Goal: Obtain resource: Download file/media

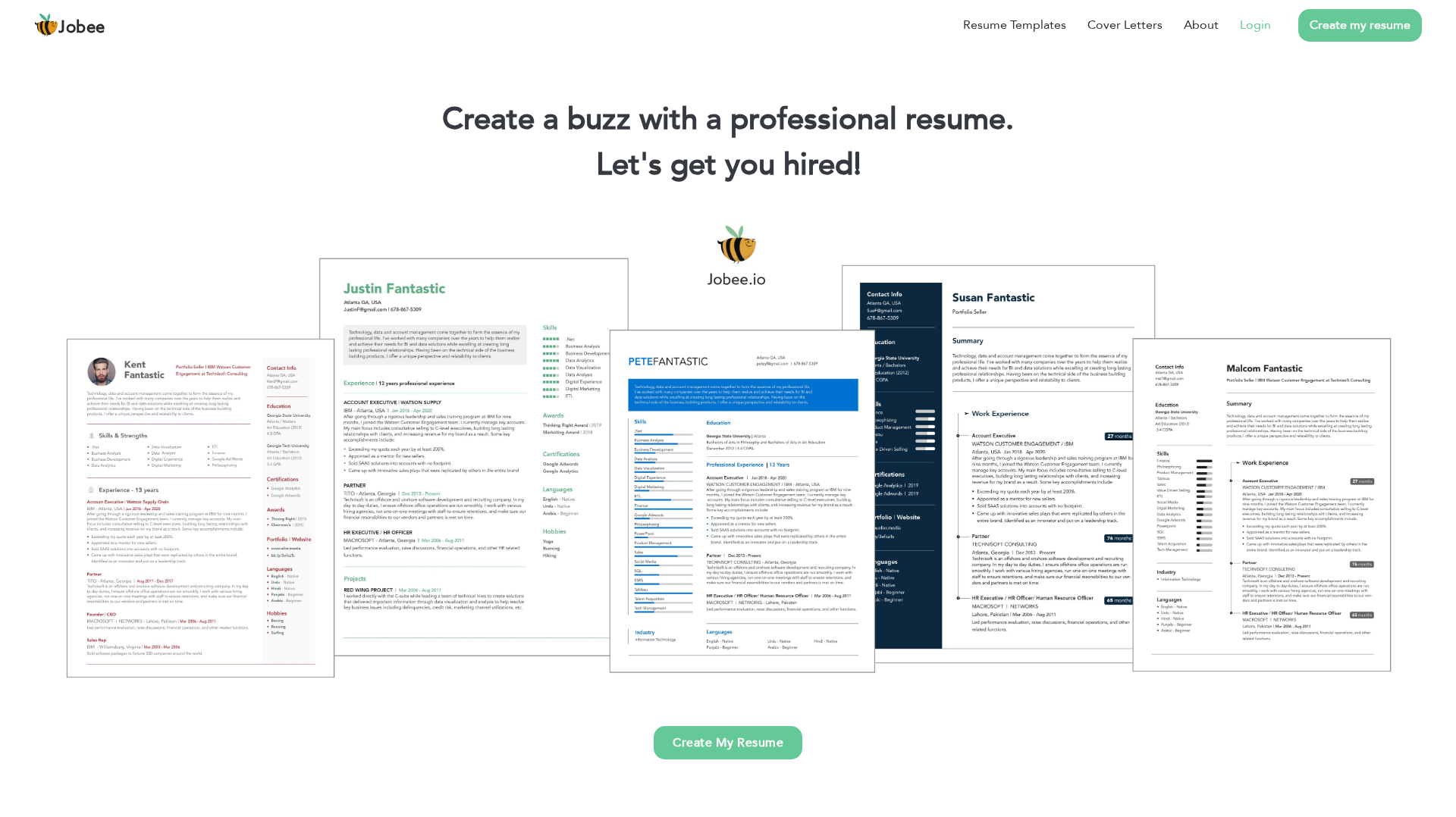
click at [1247, 23] on link "Login" at bounding box center [1255, 25] width 31 height 18
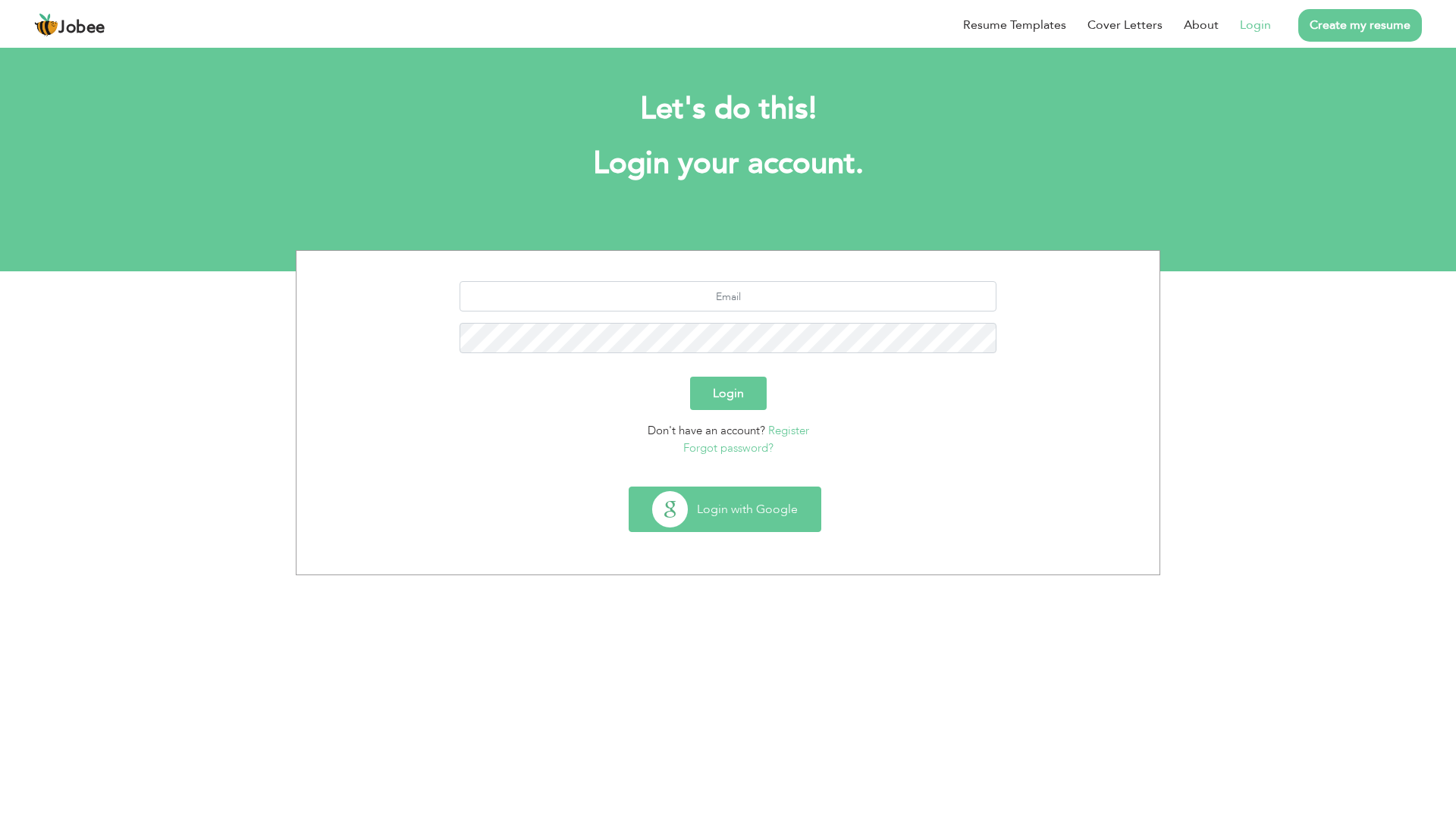
click at [728, 510] on button "Login with Google" at bounding box center [725, 510] width 191 height 44
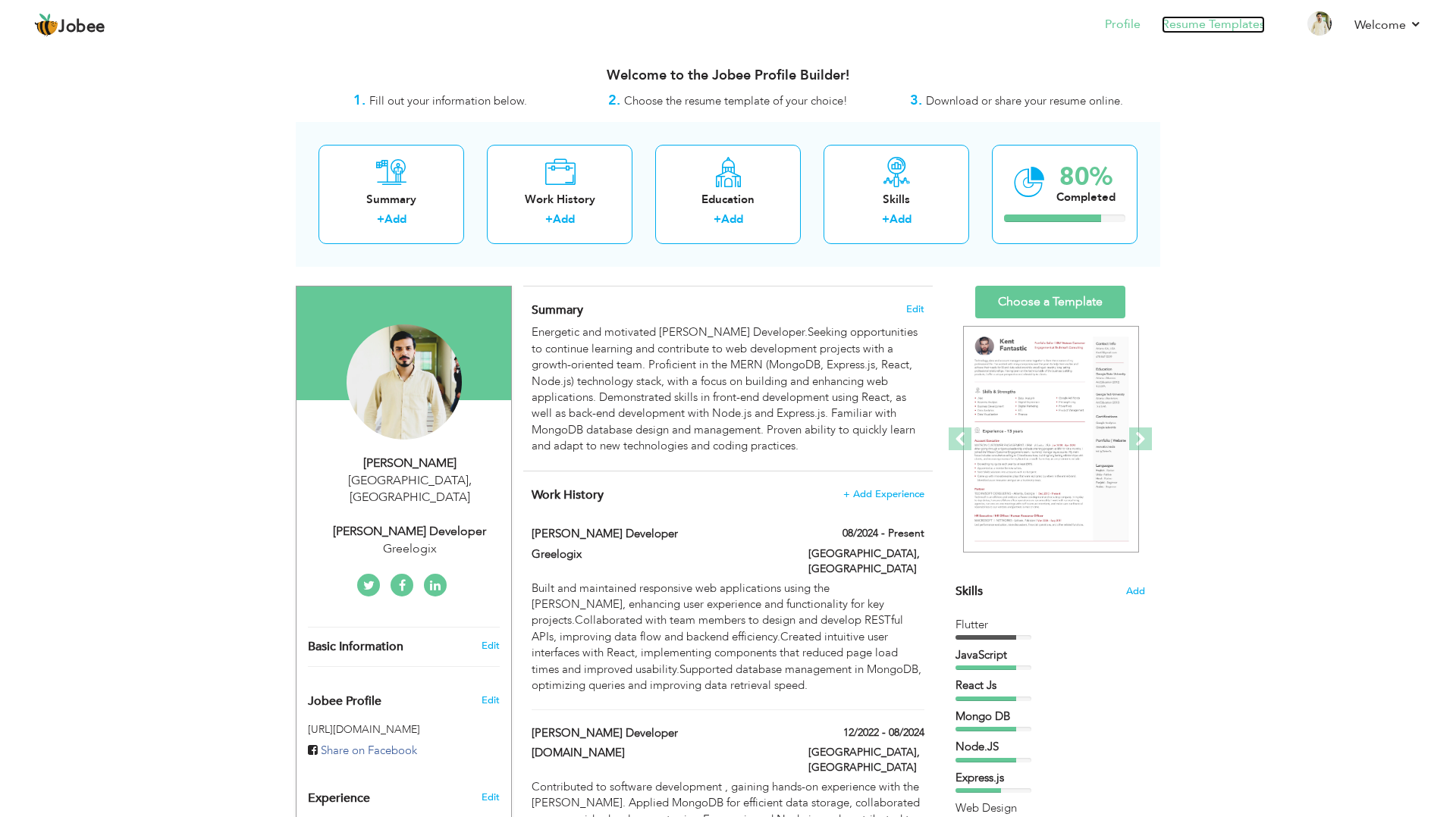
click at [1207, 27] on link "Resume Templates" at bounding box center [1213, 24] width 103 height 17
click at [1327, 380] on div "View Resume Export PDF Profile Summary Public Link Experience Education Awards …" at bounding box center [728, 766] width 1456 height 1441
click at [1200, 28] on link "Resume Templates" at bounding box center [1213, 24] width 103 height 17
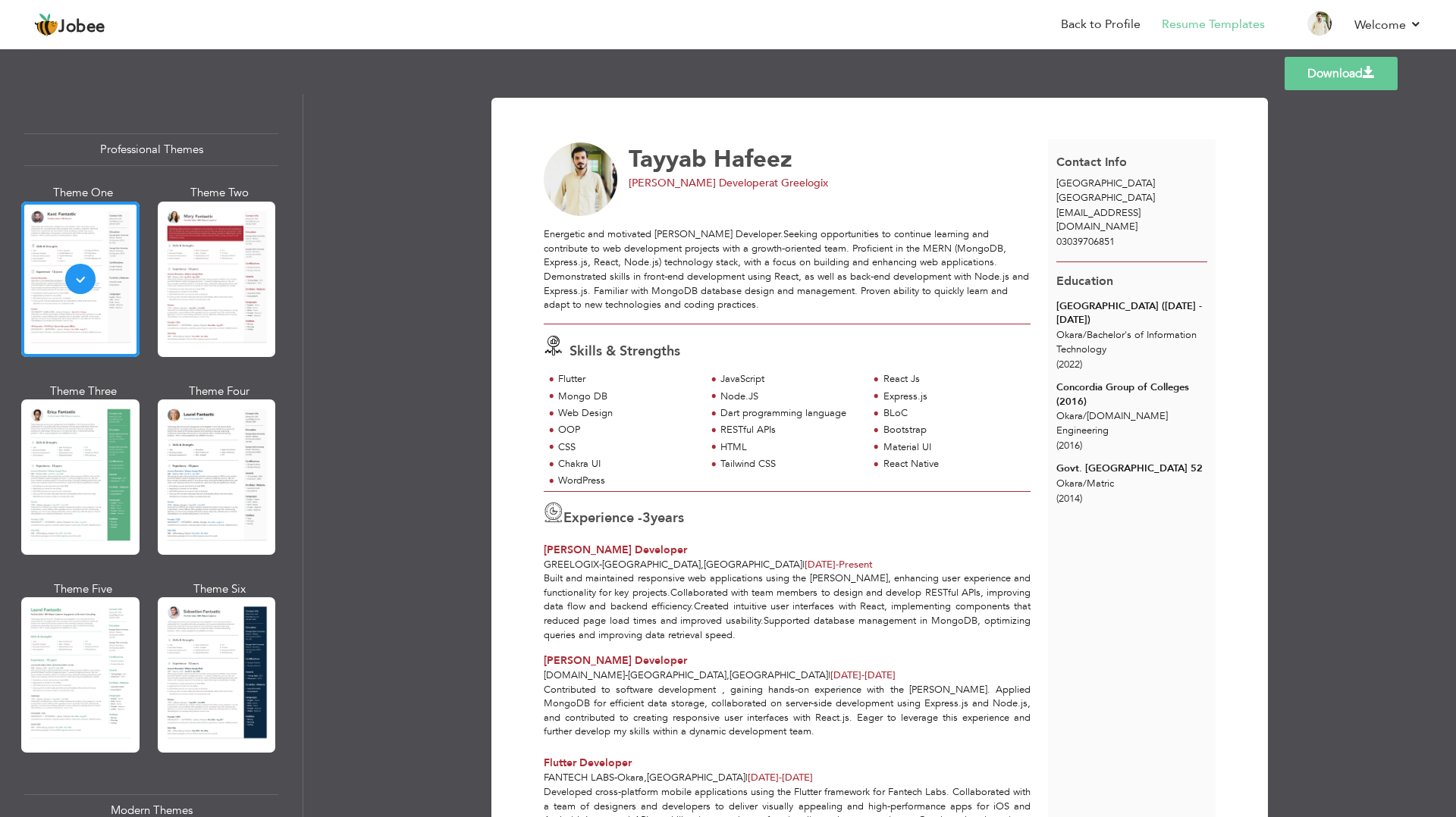
click at [1354, 89] on link "Download" at bounding box center [1341, 73] width 113 height 33
click at [1328, 79] on link "Download" at bounding box center [1341, 73] width 113 height 33
click at [1349, 81] on link "Download" at bounding box center [1341, 73] width 113 height 33
